Goal: Transaction & Acquisition: Purchase product/service

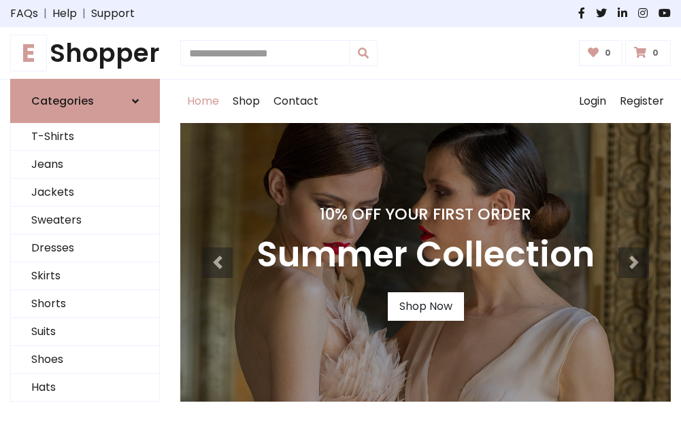
click at [340, 218] on h4 "10% Off Your First Order" at bounding box center [425, 214] width 338 height 19
click at [425, 307] on link "Shop Now" at bounding box center [426, 306] width 76 height 29
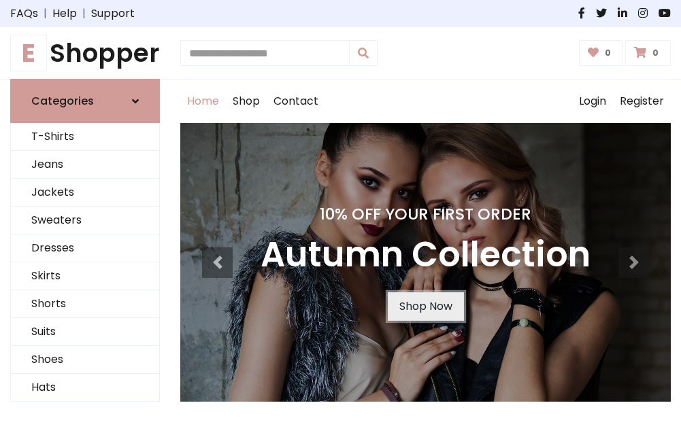
click at [425, 307] on link "Shop Now" at bounding box center [426, 306] width 76 height 29
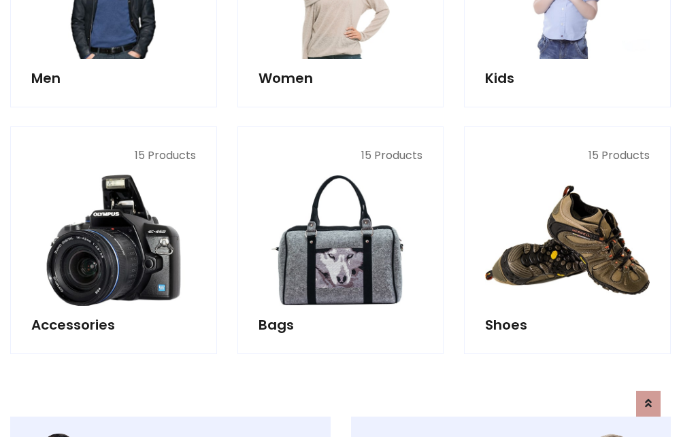
scroll to position [1356, 0]
